Goal: Task Accomplishment & Management: Manage account settings

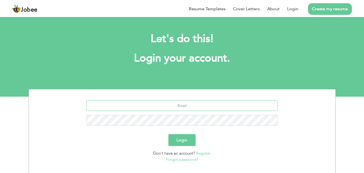
click at [163, 107] on input "text" at bounding box center [182, 105] width 191 height 11
click at [166, 105] on input "text" at bounding box center [182, 105] width 191 height 11
type input "alisha.fazal8554@gmail.com"
click at [169, 134] on button "Login" at bounding box center [182, 140] width 27 height 12
click at [175, 141] on button "Login" at bounding box center [182, 140] width 27 height 12
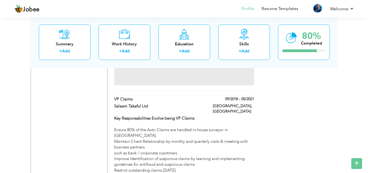
scroll to position [593, 0]
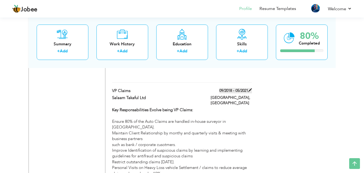
click at [235, 88] on label "09/2018 - 05/2021" at bounding box center [236, 90] width 33 height 5
type input "VP Claims"
type input "Salaam Takaful Ltd"
type input "09/2018"
type input "05/2021"
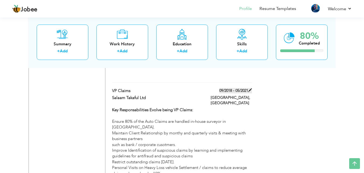
type input "[GEOGRAPHIC_DATA]"
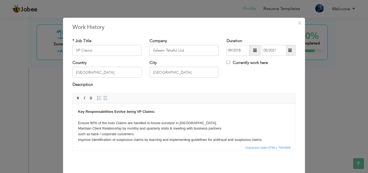
click at [254, 48] on span at bounding box center [256, 50] width 4 height 4
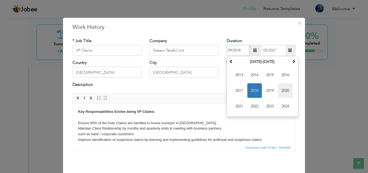
click at [281, 90] on span "2020" at bounding box center [285, 90] width 15 height 15
click at [240, 75] on span "Jan" at bounding box center [239, 75] width 15 height 15
type input "01/2020"
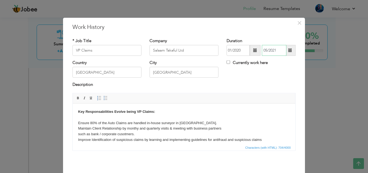
click at [269, 51] on input "05/2021" at bounding box center [274, 50] width 25 height 11
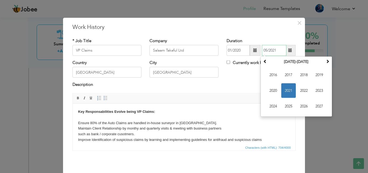
click at [285, 88] on span "2021" at bounding box center [289, 90] width 15 height 15
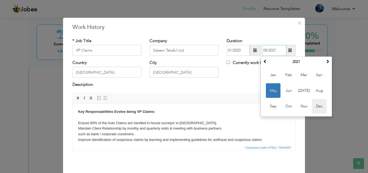
click at [312, 106] on span "Dec" at bounding box center [319, 106] width 15 height 15
type input "12/2021"
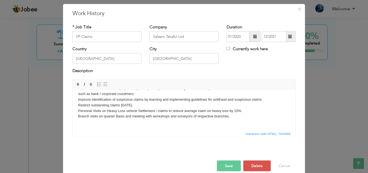
scroll to position [21, 0]
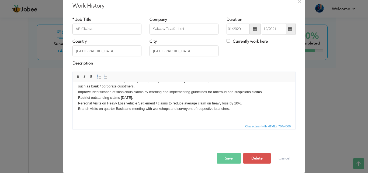
click at [233, 155] on button "Save" at bounding box center [229, 158] width 24 height 11
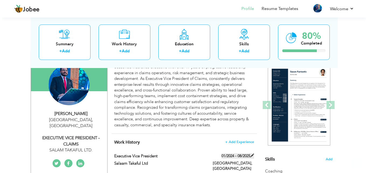
scroll to position [81, 0]
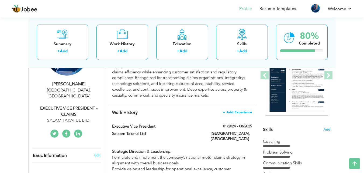
click at [230, 111] on span "+ Add Experience" at bounding box center [237, 112] width 29 height 4
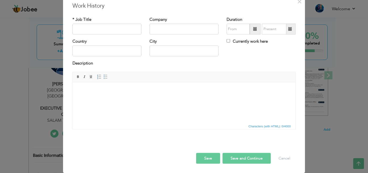
scroll to position [0, 0]
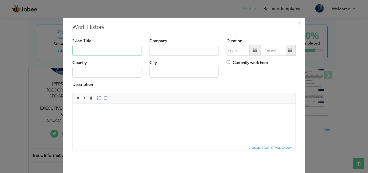
click at [111, 53] on input "text" at bounding box center [107, 50] width 69 height 11
type input "Assistant Vice President"
click at [169, 52] on input "text" at bounding box center [184, 50] width 69 height 11
type input "s"
type input "Salaam Takaful Ltd"
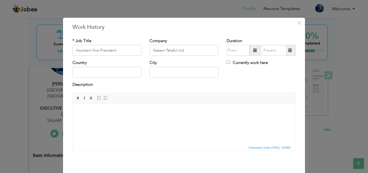
click at [250, 49] on span at bounding box center [255, 50] width 11 height 11
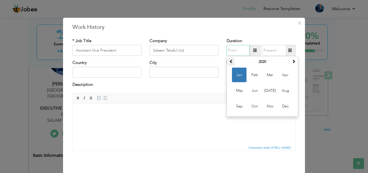
click at [228, 60] on th at bounding box center [231, 62] width 6 height 8
click at [242, 101] on span "Sep" at bounding box center [239, 106] width 15 height 15
type input "09/2018"
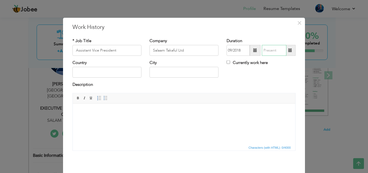
click at [276, 51] on input "text" at bounding box center [274, 50] width 25 height 11
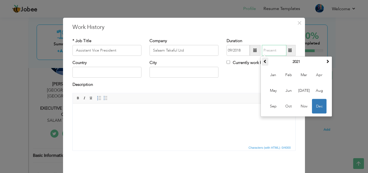
click at [264, 60] on span at bounding box center [266, 61] width 4 height 4
click at [314, 105] on span "Dec" at bounding box center [319, 106] width 15 height 15
type input "12/2019"
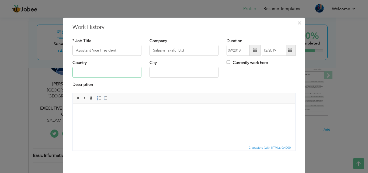
click at [119, 71] on input "text" at bounding box center [107, 72] width 69 height 11
type input "[GEOGRAPHIC_DATA]"
click at [110, 106] on html at bounding box center [184, 111] width 223 height 16
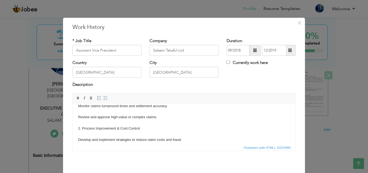
scroll to position [6, 0]
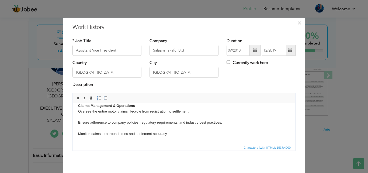
scroll to position [0, 0]
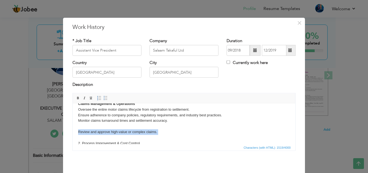
scroll to position [9, 0]
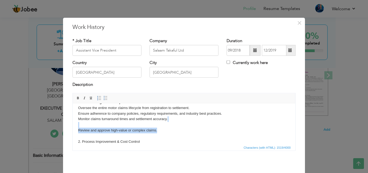
drag, startPoint x: 161, startPoint y: 138, endPoint x: 78, endPoint y: 126, distance: 83.5
drag, startPoint x: 164, startPoint y: 130, endPoint x: 78, endPoint y: 125, distance: 86.5
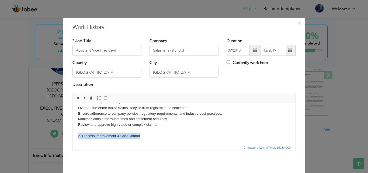
drag, startPoint x: 143, startPoint y: 135, endPoint x: 77, endPoint y: 136, distance: 66.1
click at [80, 135] on strong "2. Process Improvement & Cost Control" at bounding box center [111, 136] width 66 height 4
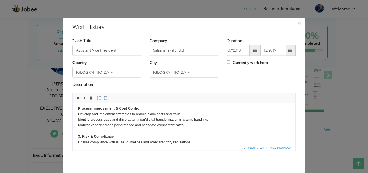
scroll to position [43, 0]
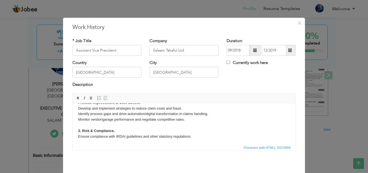
click at [125, 135] on body "Claims Management & Operations Oversee the entire motor claims lifecycle from r…" at bounding box center [184, 156] width 212 height 180
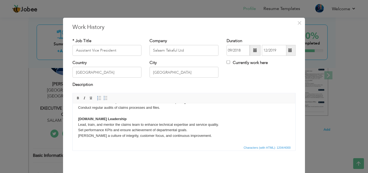
scroll to position [21, 0]
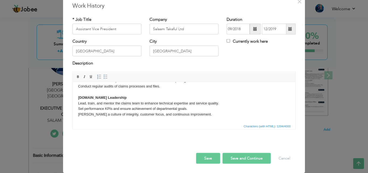
click at [211, 162] on button "Save" at bounding box center [208, 158] width 24 height 11
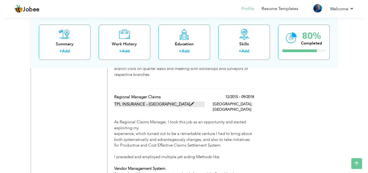
scroll to position [710, 0]
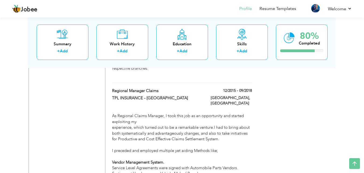
click at [112, 88] on div "Regional Manager Claims" at bounding box center [157, 91] width 99 height 7
type input "Regional Manager Claims"
type input "TPL INSURANCE - [GEOGRAPHIC_DATA]"
type input "12/2015"
type input "09/2018"
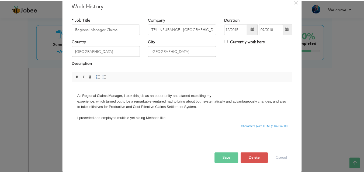
scroll to position [0, 0]
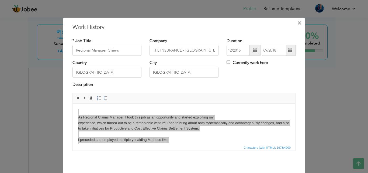
click at [295, 23] on button "×" at bounding box center [299, 22] width 9 height 9
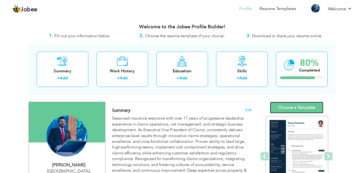
click at [291, 105] on link "Choose a Template" at bounding box center [296, 108] width 53 height 12
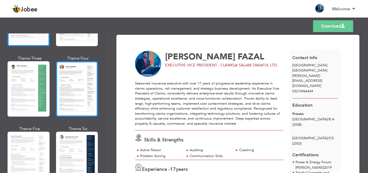
scroll to position [27, 0]
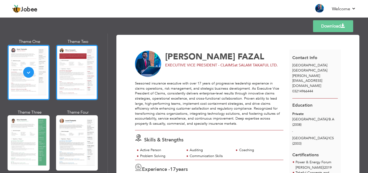
click at [76, 75] on div at bounding box center [77, 72] width 42 height 55
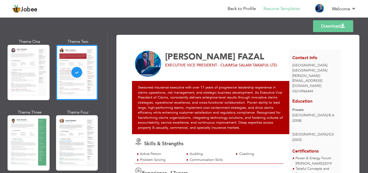
click at [335, 24] on link "Download" at bounding box center [333, 26] width 40 height 12
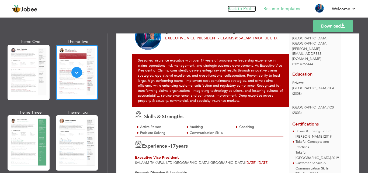
click at [244, 9] on link "Back to Profile" at bounding box center [242, 9] width 28 height 6
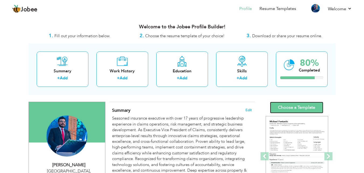
click at [280, 107] on link "Choose a Template" at bounding box center [296, 108] width 53 height 12
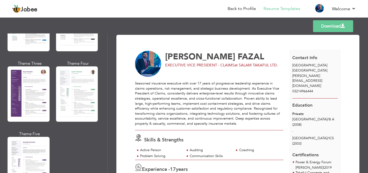
scroll to position [466, 0]
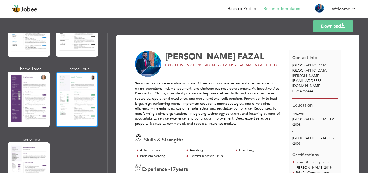
click at [75, 81] on div at bounding box center [77, 99] width 42 height 55
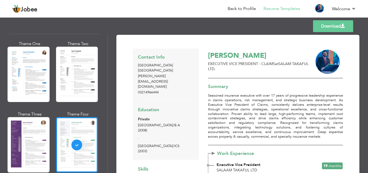
scroll to position [412, 0]
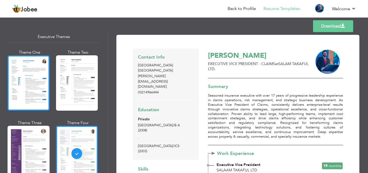
click at [40, 82] on div at bounding box center [29, 82] width 42 height 55
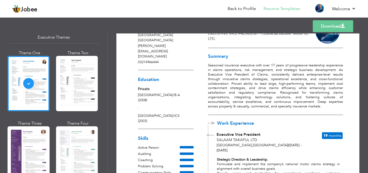
scroll to position [54, 0]
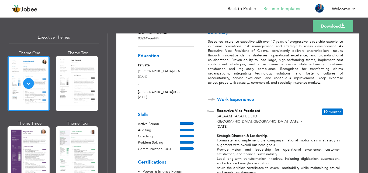
click at [325, 26] on link "Download" at bounding box center [333, 26] width 40 height 12
click at [245, 7] on link "Back to Profile" at bounding box center [242, 9] width 28 height 6
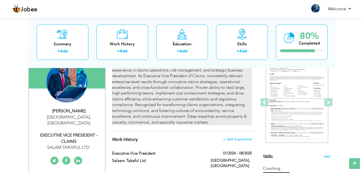
scroll to position [27, 0]
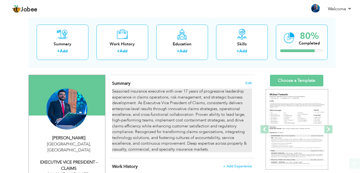
click at [174, 105] on div "Seasoned insurance executive with over 17 years of progressive leadership exper…" at bounding box center [182, 120] width 140 height 64
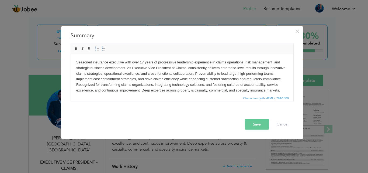
click at [143, 61] on body "Seasoned insurance executive with over 17 years of progressive leadership exper…" at bounding box center [182, 76] width 212 height 34
click at [253, 122] on button "Save" at bounding box center [257, 124] width 24 height 11
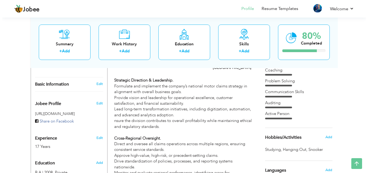
scroll to position [162, 0]
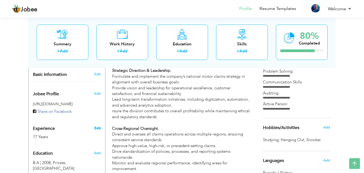
click at [99, 126] on link "Edit" at bounding box center [97, 128] width 6 height 5
type input "[PERSON_NAME]"
type input "FAZAL"
type input "03214966444"
select select "number:166"
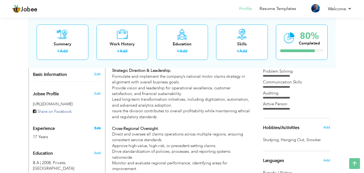
type input "[GEOGRAPHIC_DATA]"
select select "number:19"
type input "SALAM TAKAFUL LTD."
type input "EXECUTIVE VICE PRESIDENT - CLAIMS"
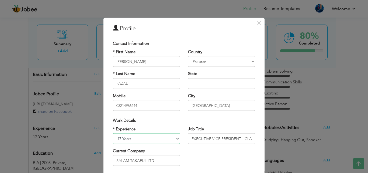
click at [139, 136] on select "Entry Level Less than 1 Year 1 Year 2 Years 3 Years 4 Years 5 Years 6 Years 7 Y…" at bounding box center [146, 138] width 67 height 11
select select "number:27"
click at [113, 133] on select "Entry Level Less than 1 Year 1 Year 2 Years 3 Years 4 Years 5 Years 6 Years 7 Y…" at bounding box center [146, 138] width 67 height 11
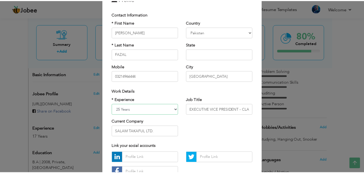
scroll to position [70, 0]
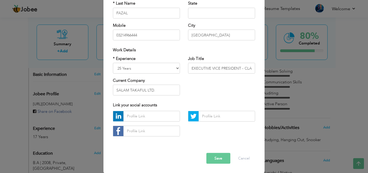
click at [216, 159] on button "Save" at bounding box center [219, 158] width 24 height 11
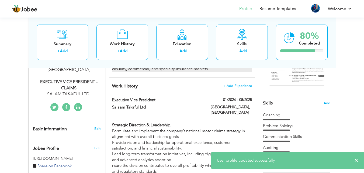
scroll to position [108, 0]
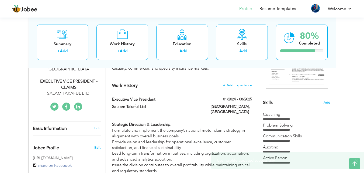
click at [360, 158] on div "× User profile updated successfully." at bounding box center [287, 160] width 153 height 17
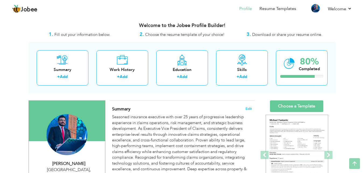
scroll to position [0, 0]
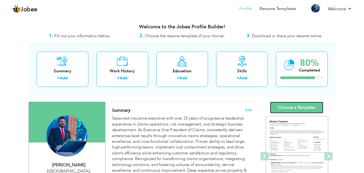
click at [309, 108] on link "Choose a Template" at bounding box center [296, 108] width 53 height 12
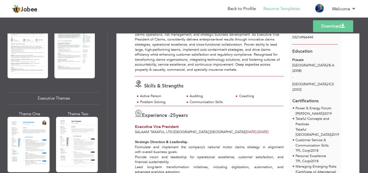
scroll to position [378, 0]
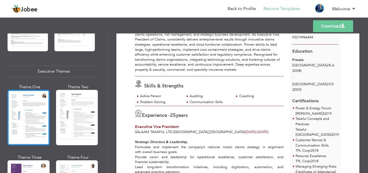
click at [33, 110] on div at bounding box center [29, 117] width 42 height 55
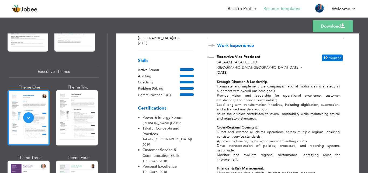
scroll to position [135, 0]
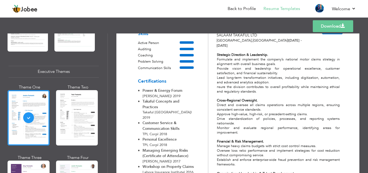
click at [326, 28] on link "Download" at bounding box center [333, 26] width 40 height 12
click at [246, 8] on link "Back to Profile" at bounding box center [242, 9] width 28 height 6
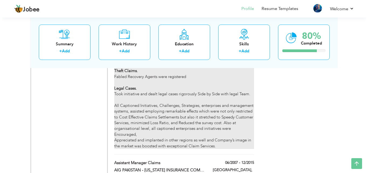
scroll to position [1034, 0]
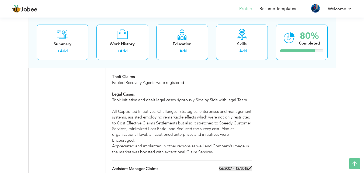
click at [228, 166] on label "06/2007 - 12/2015" at bounding box center [236, 168] width 33 height 5
type input "Assistant Manager Claims"
type input "AIG PAKISTAN - [US_STATE] INSURANCE COMPANY"
type input "06/2007"
type input "12/2015"
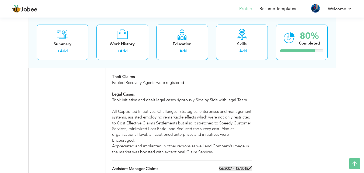
type input "[GEOGRAPHIC_DATA]"
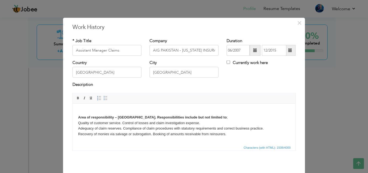
click at [254, 50] on span at bounding box center [256, 50] width 4 height 4
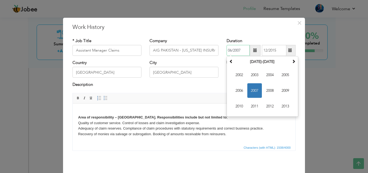
click at [253, 88] on span "2007" at bounding box center [255, 90] width 15 height 15
click at [265, 90] on span "Jul" at bounding box center [270, 90] width 15 height 15
type input "07/2007"
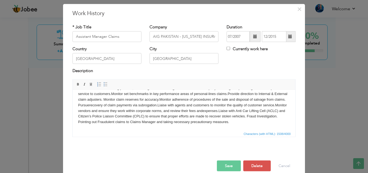
scroll to position [21, 0]
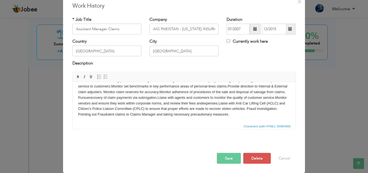
click at [228, 156] on button "Save" at bounding box center [229, 158] width 24 height 11
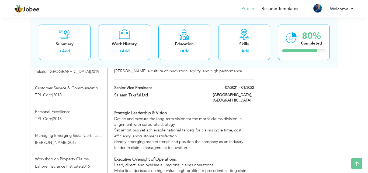
scroll to position [333, 0]
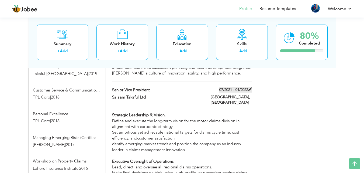
click at [228, 90] on label "07/2021 - 01/2022" at bounding box center [236, 89] width 33 height 5
type input "Senior Vice President"
type input "Salaam Takaful Ltd"
type input "07/2021"
type input "01/2022"
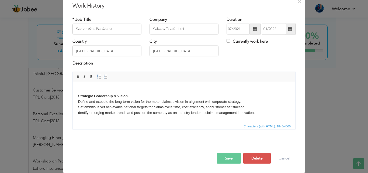
scroll to position [0, 0]
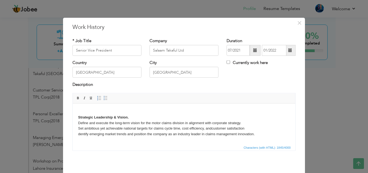
click at [254, 50] on span at bounding box center [256, 50] width 4 height 4
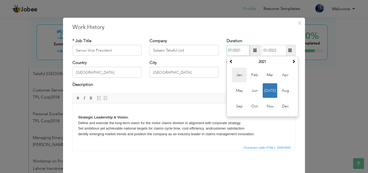
click at [238, 73] on span "Jan" at bounding box center [239, 75] width 15 height 15
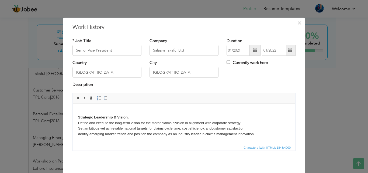
click at [251, 50] on span at bounding box center [255, 50] width 11 height 11
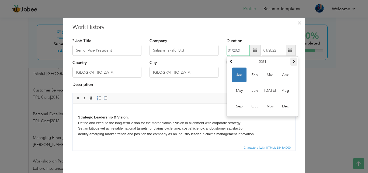
click at [292, 62] on span at bounding box center [294, 61] width 4 height 4
click at [239, 75] on span "Jan" at bounding box center [239, 75] width 15 height 15
type input "01/2022"
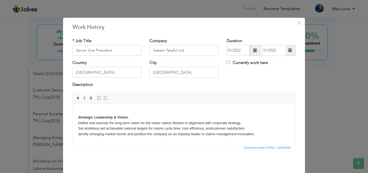
click at [289, 50] on span at bounding box center [291, 50] width 4 height 4
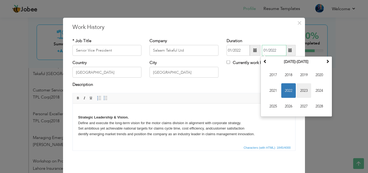
click at [299, 87] on span "2023" at bounding box center [304, 90] width 15 height 15
click at [316, 104] on span "Dec" at bounding box center [319, 106] width 15 height 15
type input "12/2023"
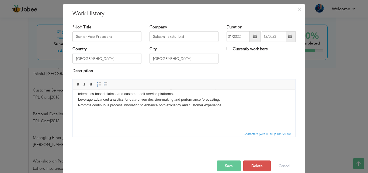
scroll to position [21, 0]
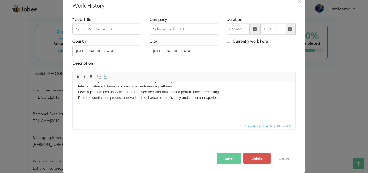
click at [237, 157] on button "Save" at bounding box center [229, 158] width 24 height 11
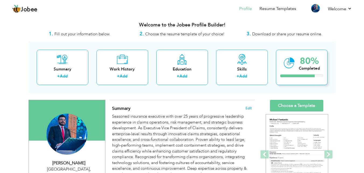
scroll to position [0, 0]
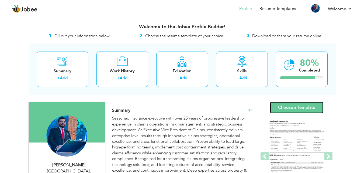
click at [298, 103] on link "Choose a Template" at bounding box center [296, 108] width 53 height 12
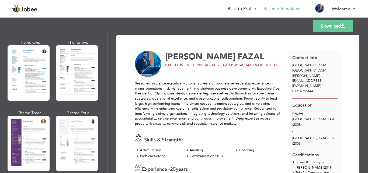
scroll to position [432, 0]
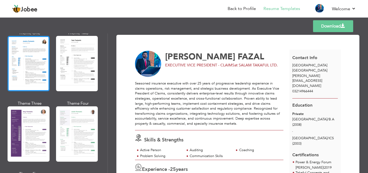
click at [39, 70] on div at bounding box center [29, 63] width 42 height 55
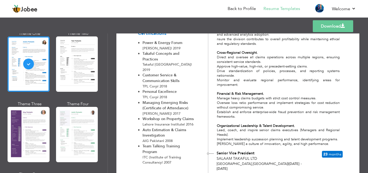
scroll to position [189, 0]
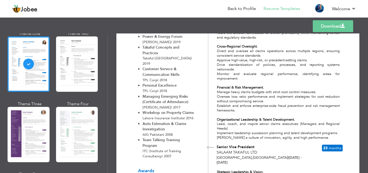
click at [327, 27] on link "Download" at bounding box center [333, 26] width 40 height 12
click at [337, 29] on link "Download" at bounding box center [333, 26] width 40 height 12
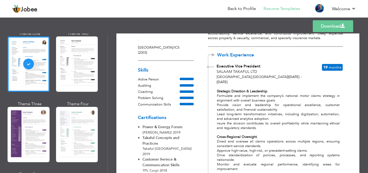
scroll to position [54, 0]
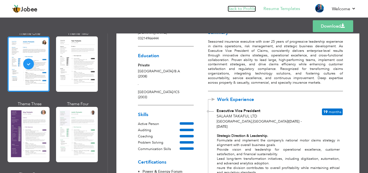
click at [242, 10] on link "Back to Profile" at bounding box center [242, 9] width 28 height 6
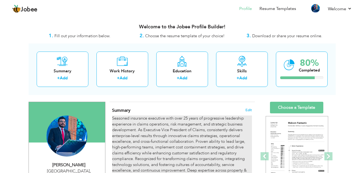
click at [185, 117] on div "Seasoned insurance executive with over 25 years of progressive leadership exper…" at bounding box center [182, 147] width 140 height 64
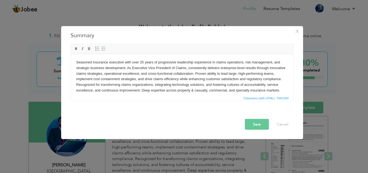
click at [143, 60] on body "Seasoned insurance executive with over 25 years of progressive leadership exper…" at bounding box center [182, 76] width 212 height 34
click at [255, 130] on div "Save Cancel" at bounding box center [182, 119] width 231 height 28
click at [255, 125] on button "Save" at bounding box center [257, 124] width 24 height 11
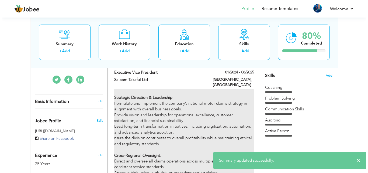
scroll to position [162, 0]
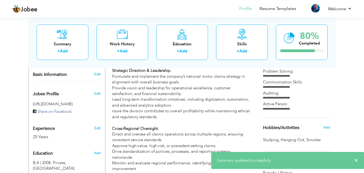
click at [39, 134] on div "25 Years" at bounding box center [61, 137] width 56 height 6
type input "[PERSON_NAME]"
type input "FAZAL"
type input "03214966444"
select select "number:166"
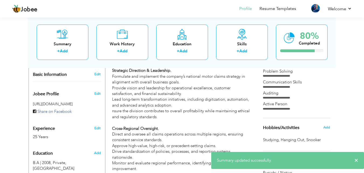
type input "[GEOGRAPHIC_DATA]"
select select "number:27"
type input "SALAM TAKAFUL LTD."
type input "EXECUTIVE VICE PRESIDENT - CLAIMS"
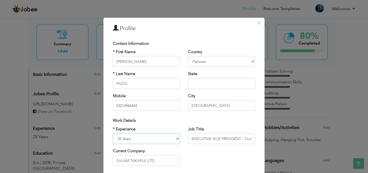
click at [120, 138] on select "Entry Level Less than 1 Year 1 Year 2 Years 3 Years 4 Years 5 Years 6 Years 7 Y…" at bounding box center [146, 138] width 67 height 11
select select "number:22"
click at [113, 133] on select "Entry Level Less than 1 Year 1 Year 2 Years 3 Years 4 Years 5 Years 6 Years 7 Y…" at bounding box center [146, 138] width 67 height 11
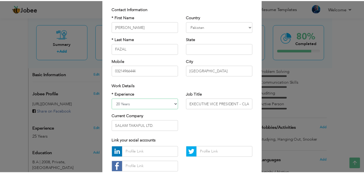
scroll to position [70, 0]
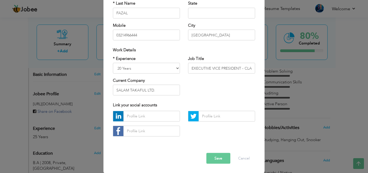
click at [220, 160] on button "Save" at bounding box center [219, 158] width 24 height 11
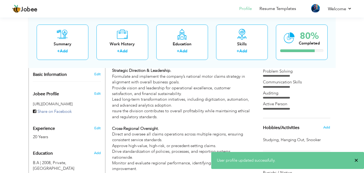
click at [357, 158] on span "×" at bounding box center [357, 160] width 4 height 5
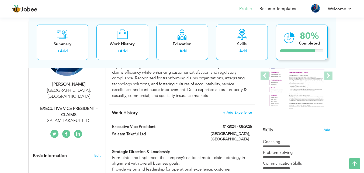
scroll to position [0, 0]
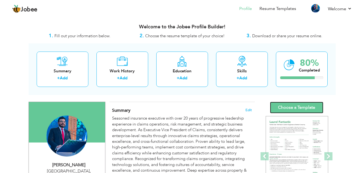
click at [293, 108] on link "Choose a Template" at bounding box center [296, 108] width 53 height 12
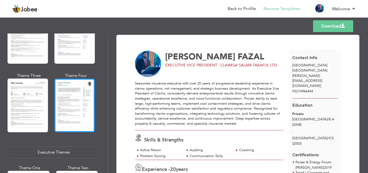
scroll to position [405, 0]
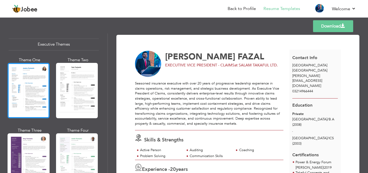
click at [33, 89] on div at bounding box center [29, 90] width 42 height 55
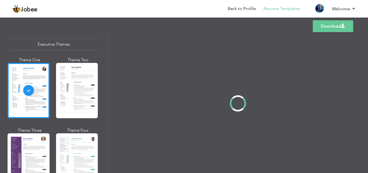
scroll to position [404, 0]
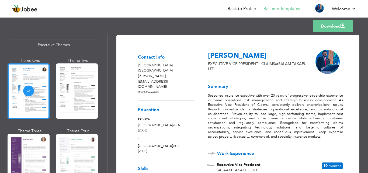
click at [335, 28] on link "Download" at bounding box center [333, 26] width 40 height 12
